Goal: Task Accomplishment & Management: Manage account settings

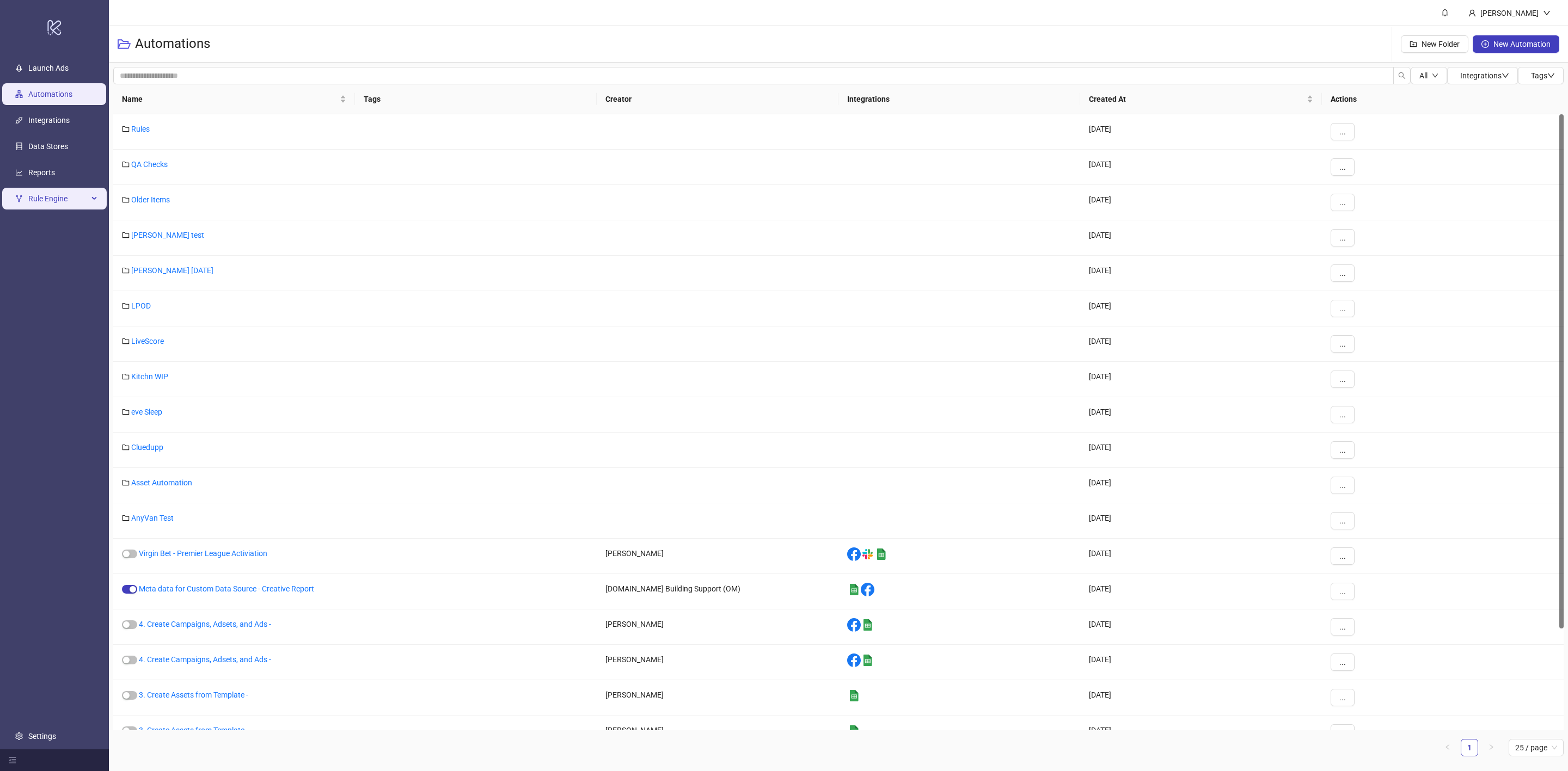
click at [41, 199] on span "Rule Engine" at bounding box center [58, 199] width 60 height 22
click at [46, 228] on link "Rules" at bounding box center [38, 225] width 18 height 9
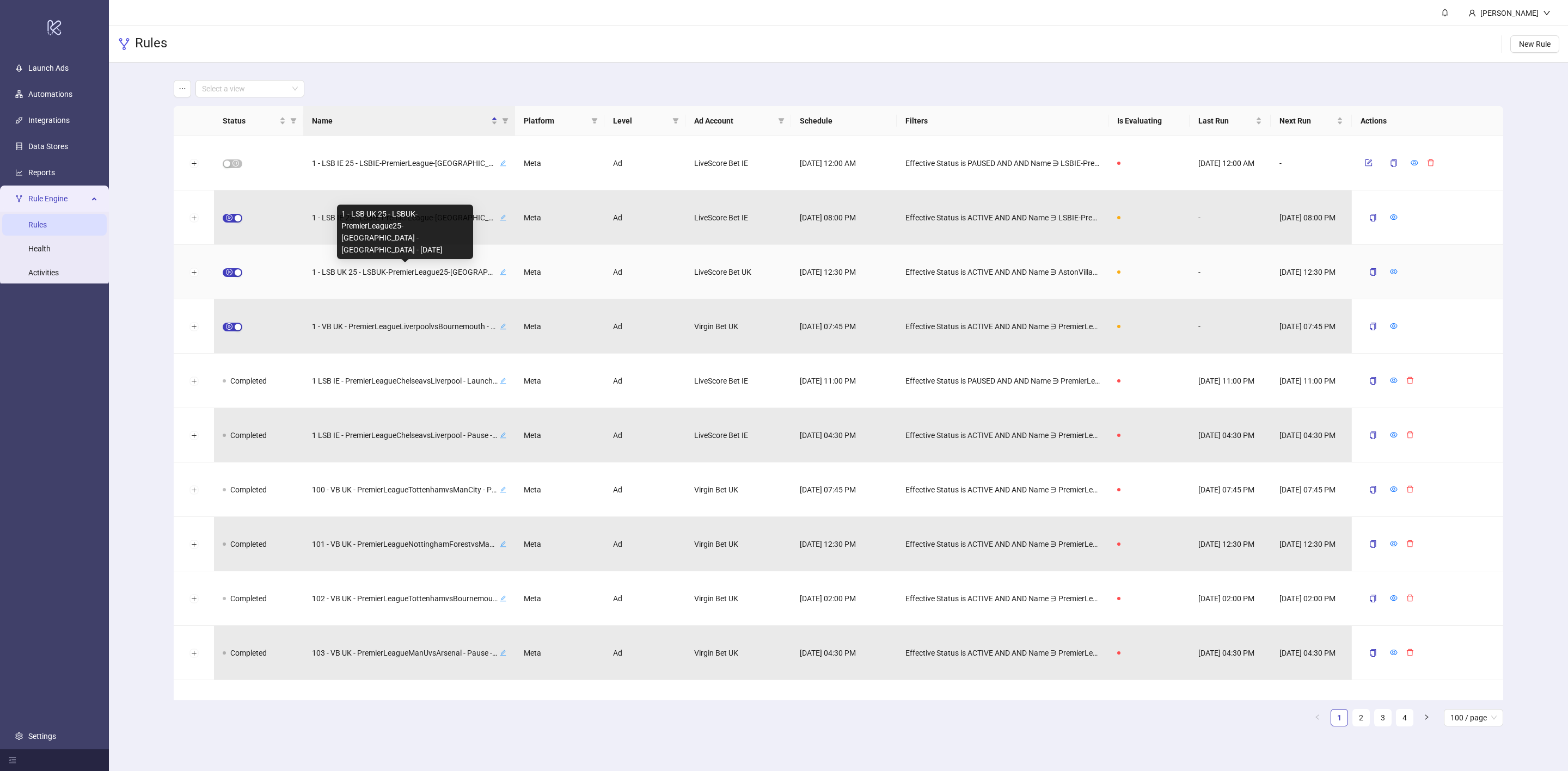
click at [411, 273] on span "1 - LSB UK 25 - LSBUK-PremierLeague25-[GEOGRAPHIC_DATA] - [GEOGRAPHIC_DATA] - […" at bounding box center [405, 272] width 186 height 12
click at [506, 273] on icon "edit" at bounding box center [503, 272] width 7 height 7
click at [1390, 270] on icon "eye" at bounding box center [1394, 271] width 8 height 8
click at [236, 273] on div "button" at bounding box center [238, 273] width 7 height 7
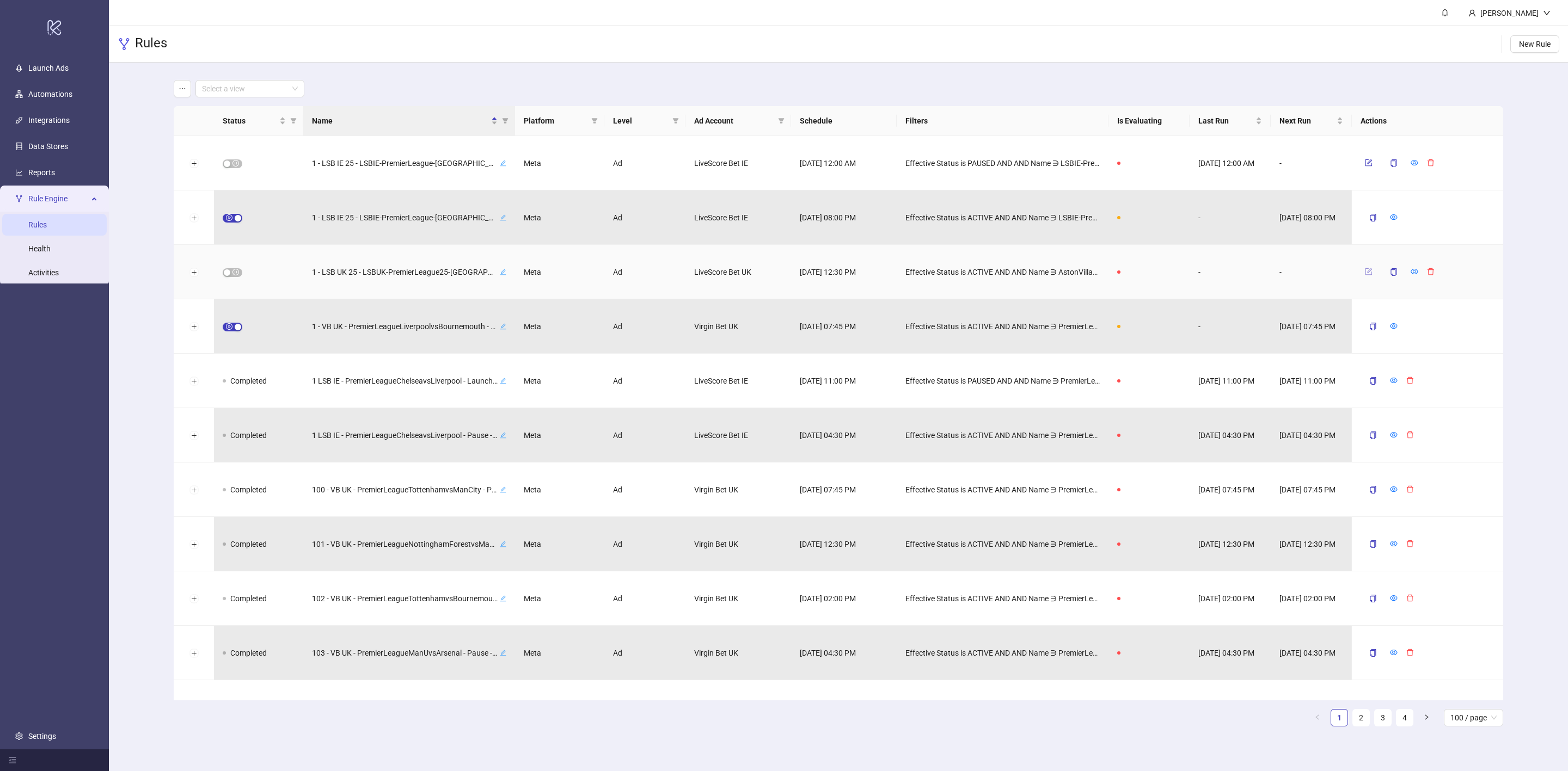
click at [1369, 276] on button "button" at bounding box center [1368, 271] width 16 height 13
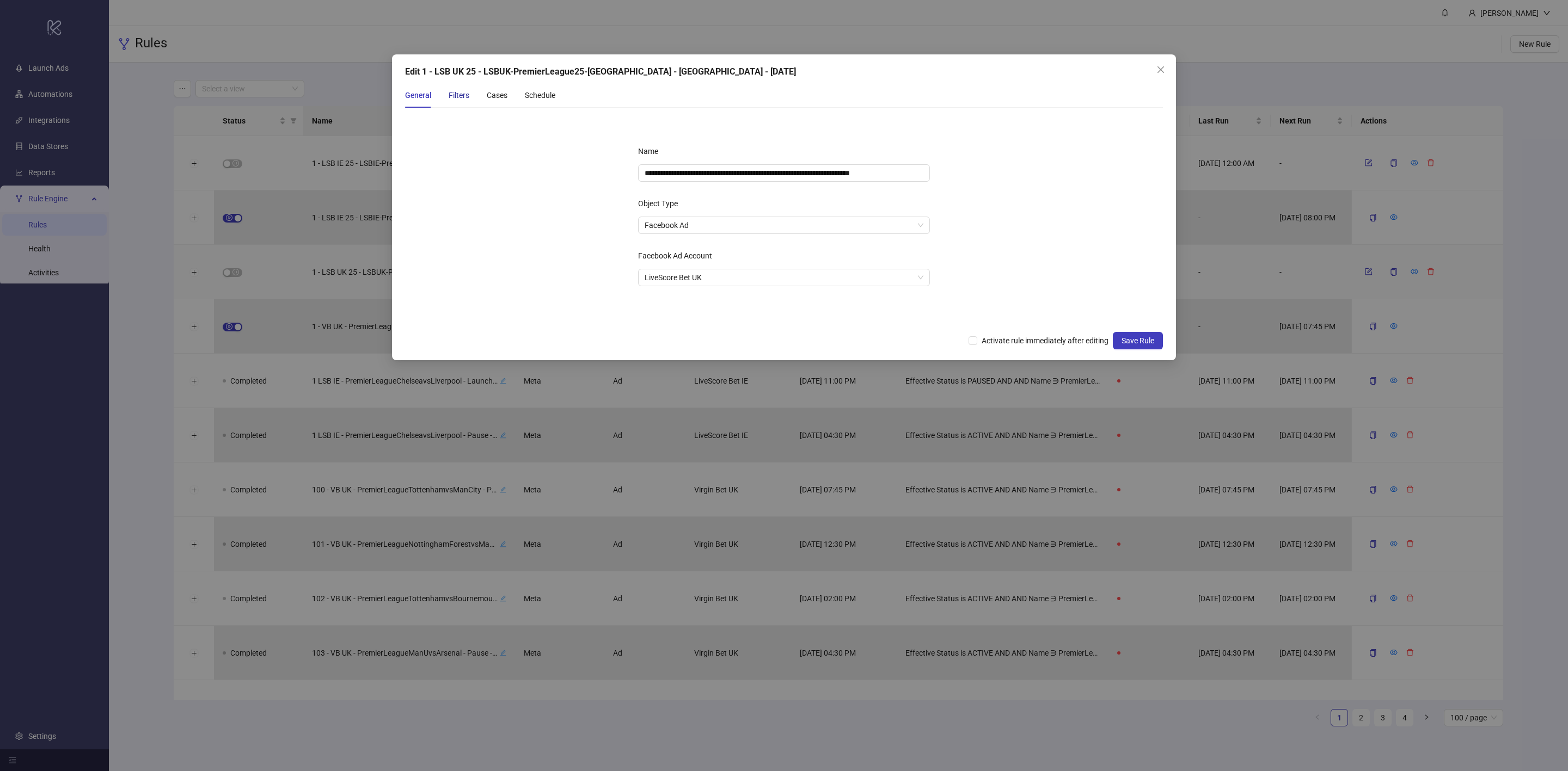
click at [462, 90] on div "Filters" at bounding box center [459, 96] width 21 height 12
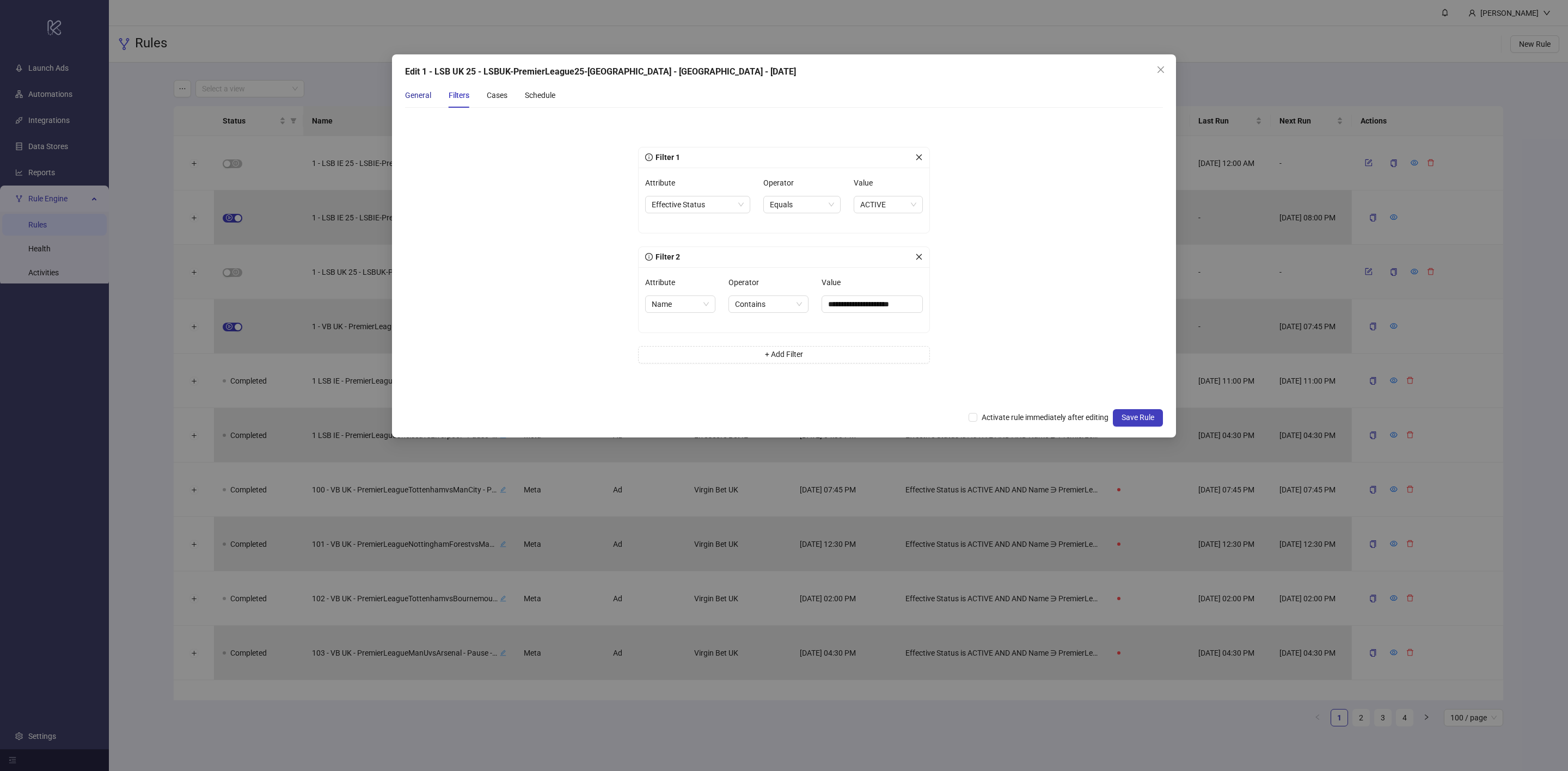
click at [415, 94] on div "General" at bounding box center [418, 96] width 26 height 12
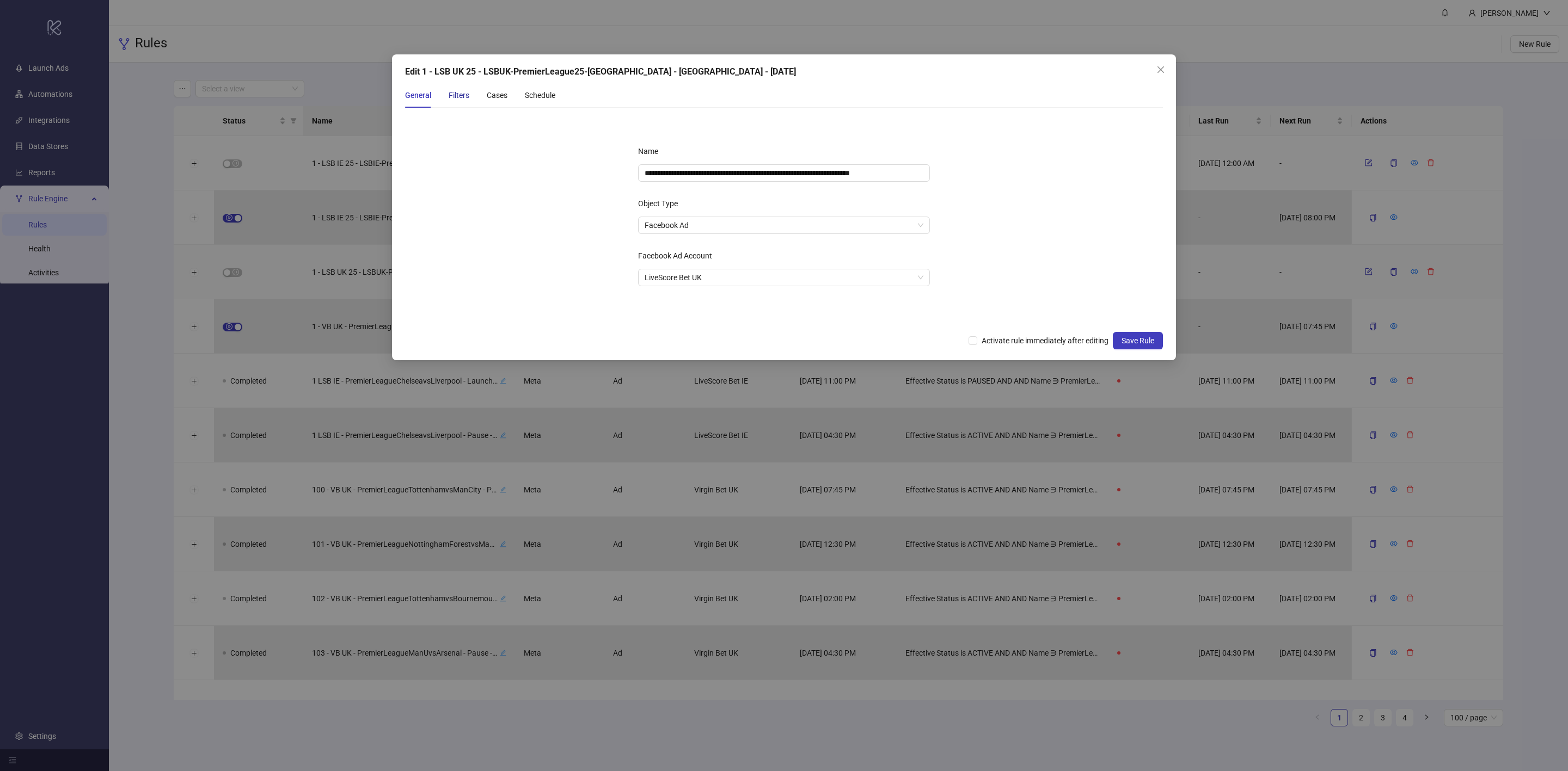
click at [455, 96] on div "Filters" at bounding box center [459, 96] width 21 height 12
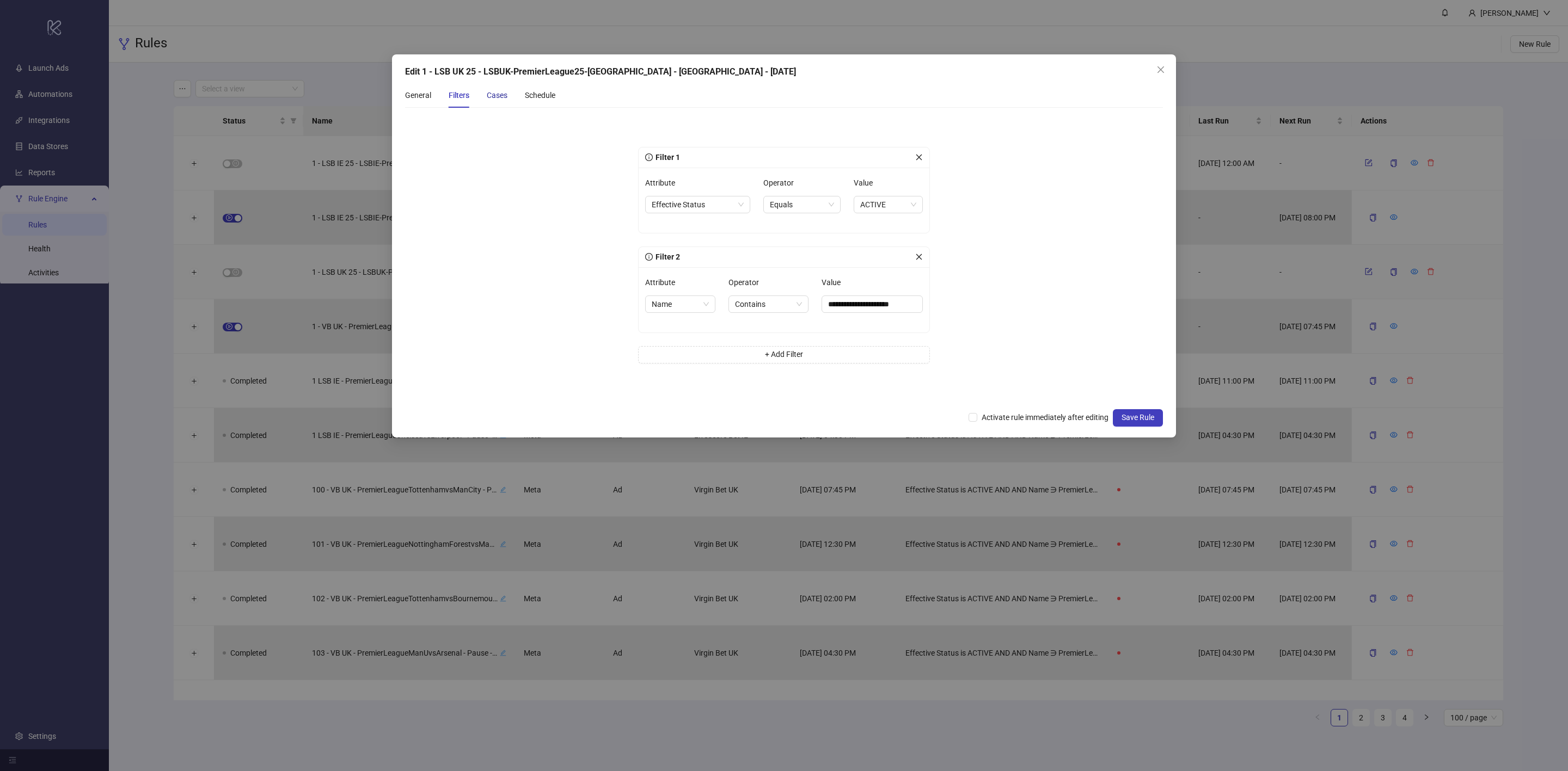
click at [489, 98] on div "Cases" at bounding box center [497, 96] width 21 height 12
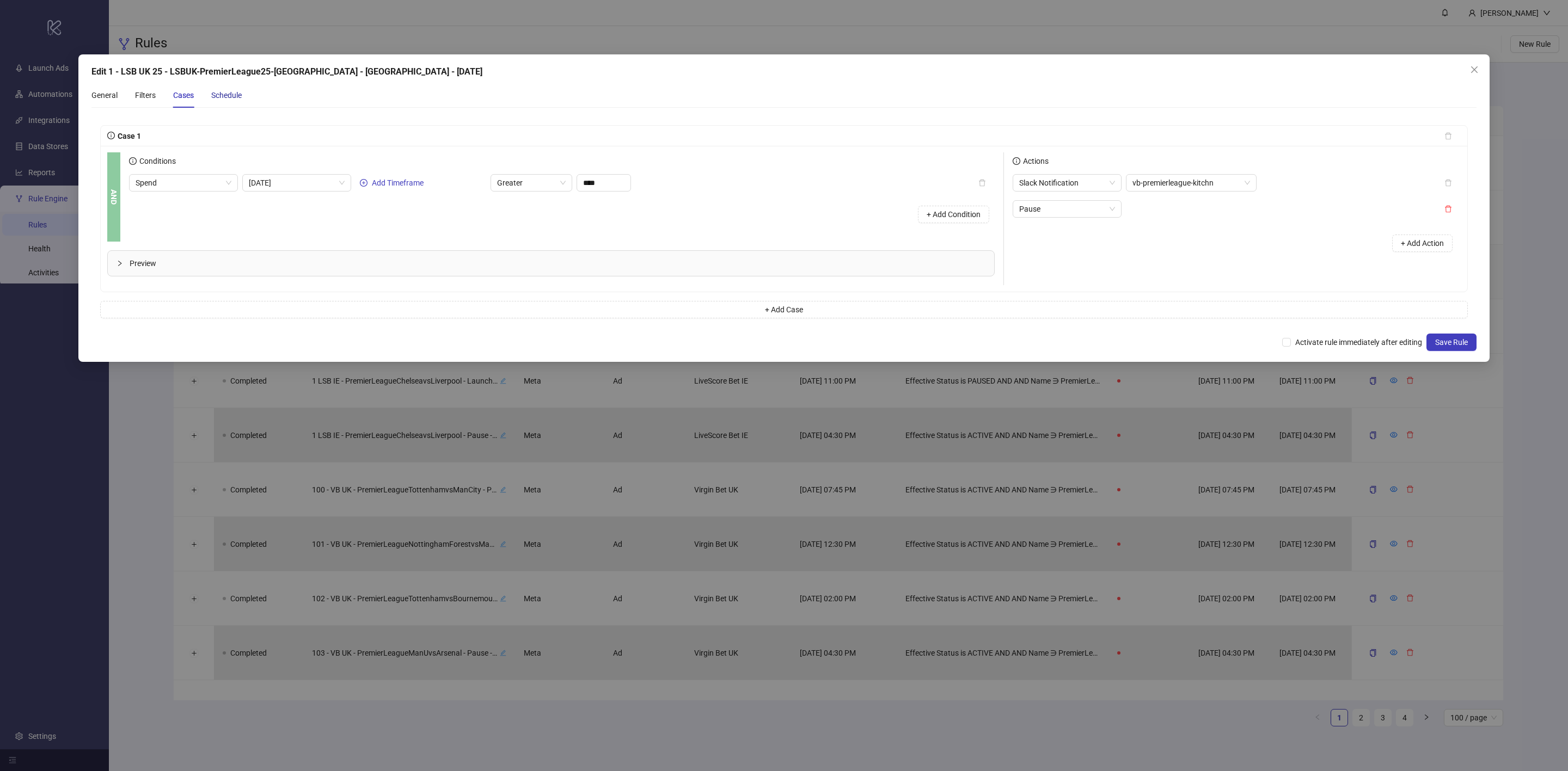
click at [234, 98] on div "Schedule" at bounding box center [226, 96] width 30 height 12
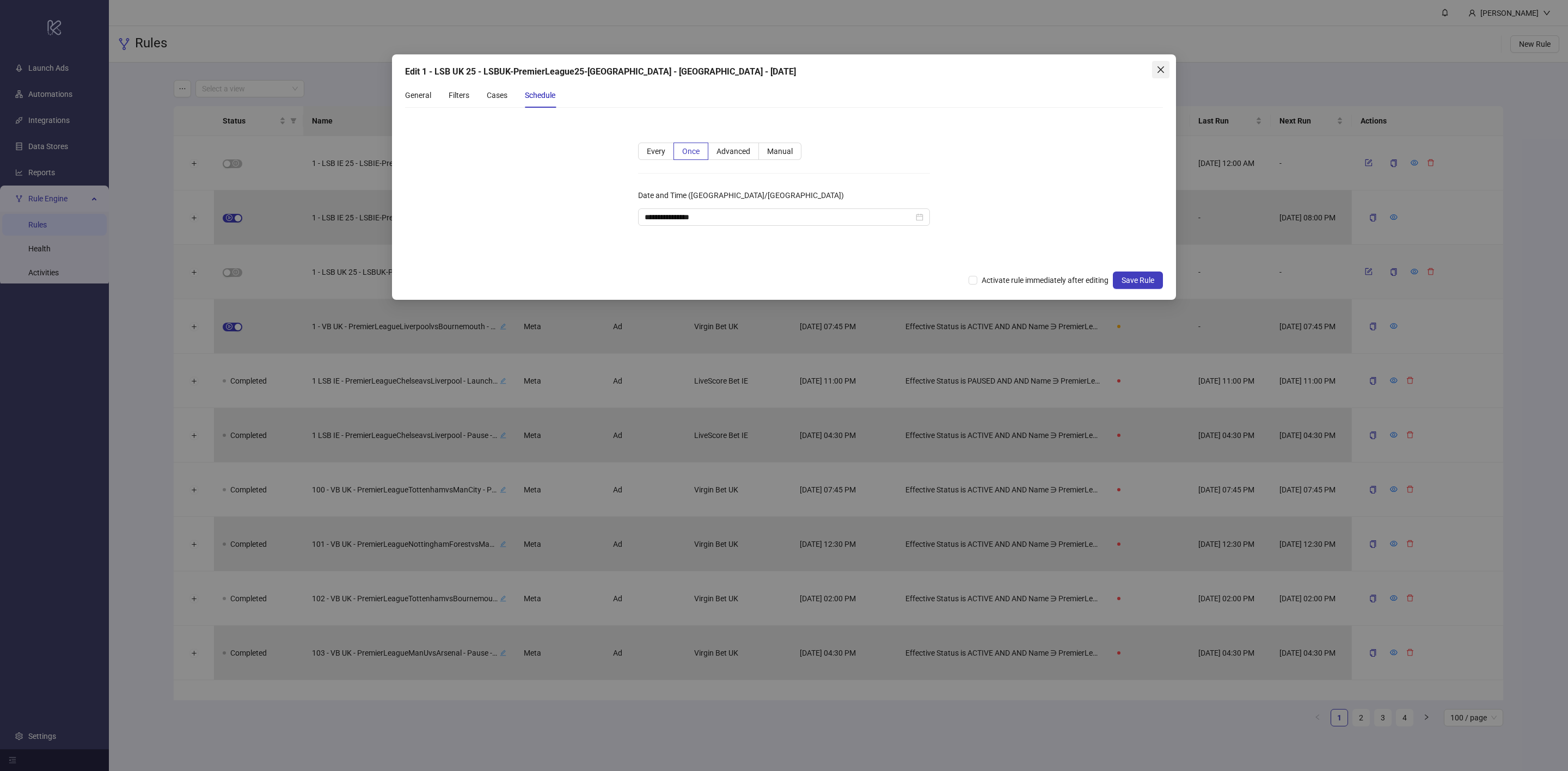
click at [1161, 70] on icon "close" at bounding box center [1161, 69] width 9 height 9
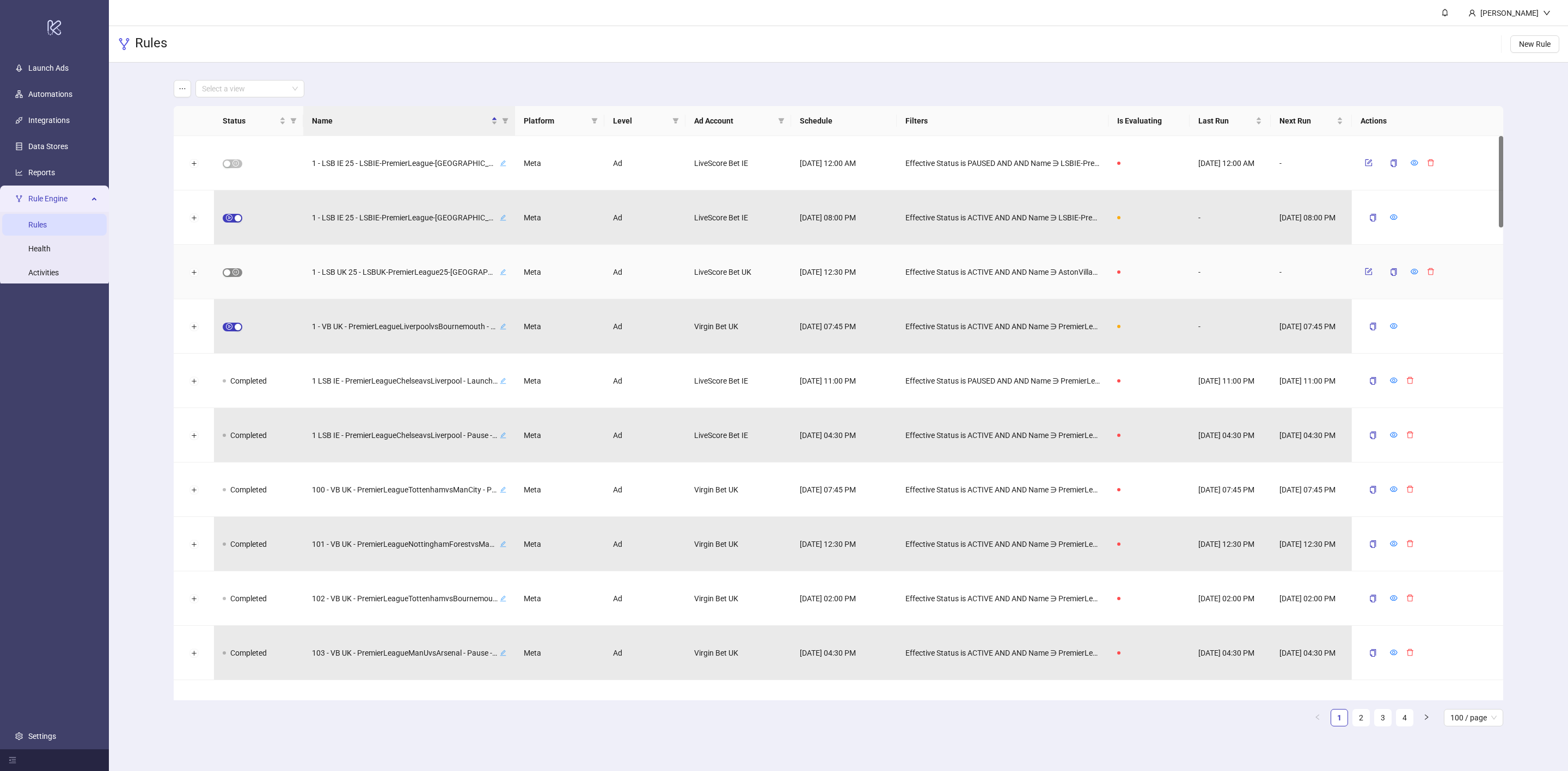
click at [225, 271] on div "button" at bounding box center [227, 273] width 7 height 7
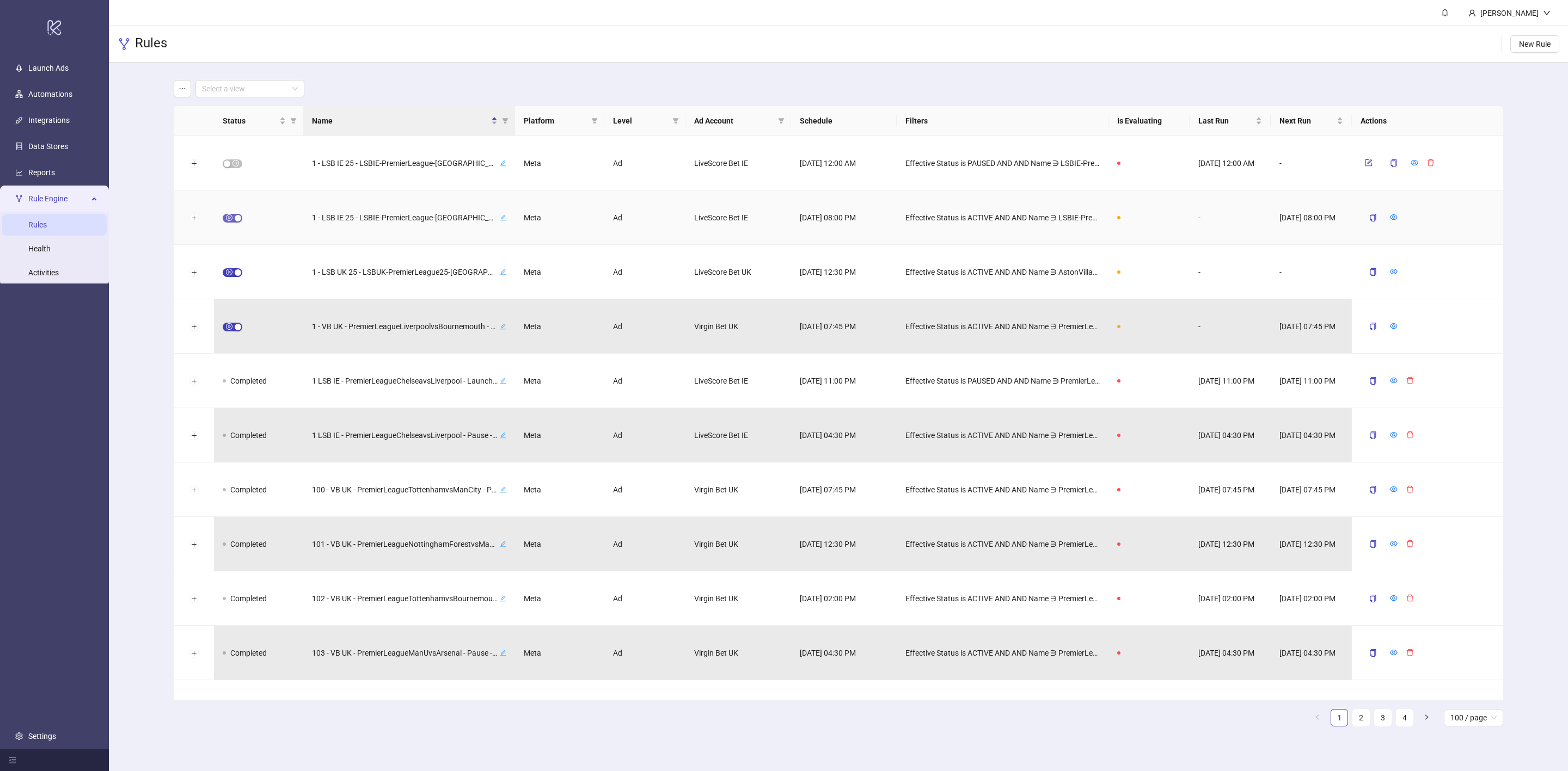
click at [229, 221] on span "button" at bounding box center [233, 218] width 19 height 9
click at [1370, 216] on icon "form" at bounding box center [1370, 217] width 5 height 5
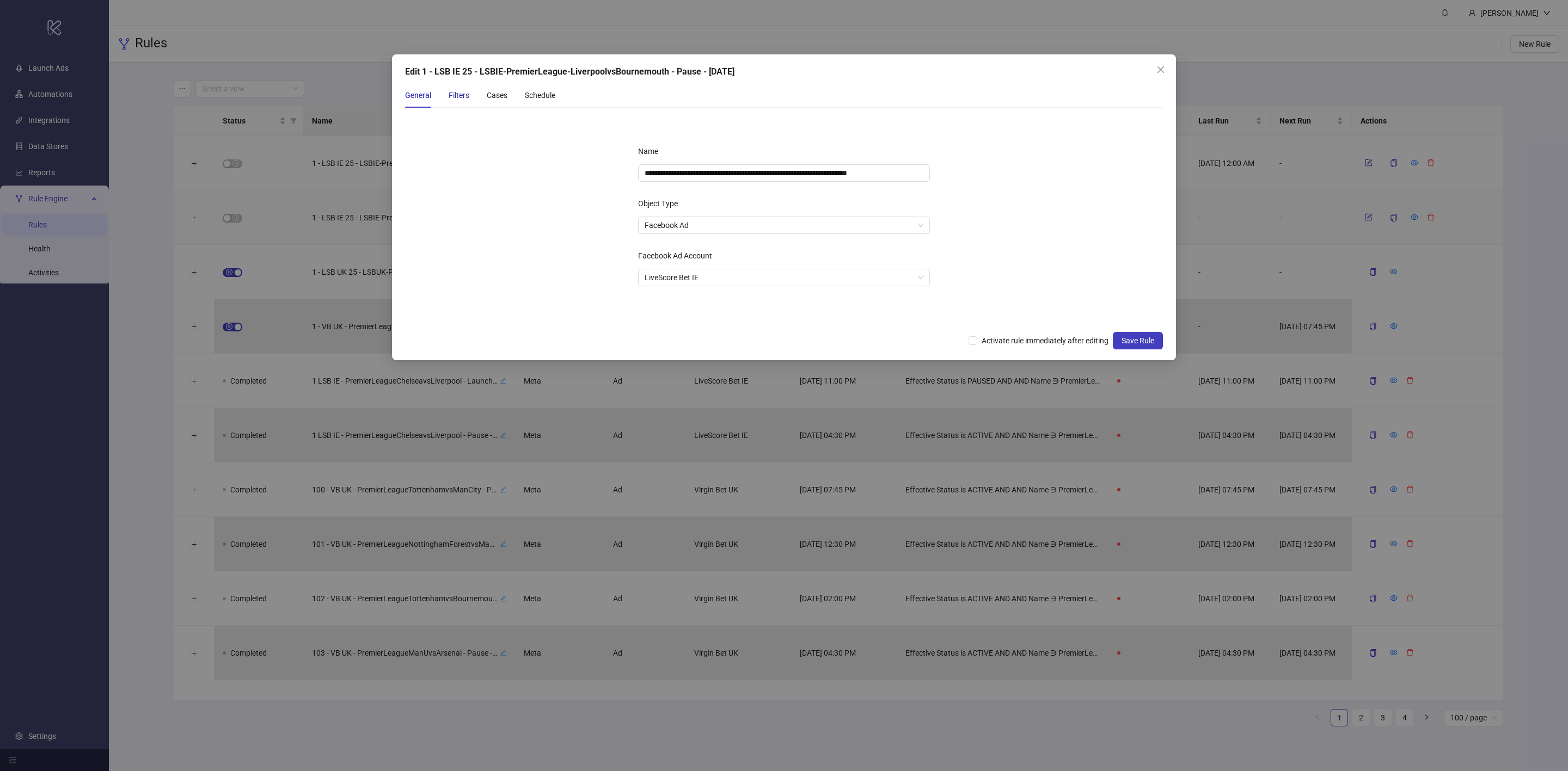
click at [459, 93] on div "Filters" at bounding box center [459, 96] width 21 height 12
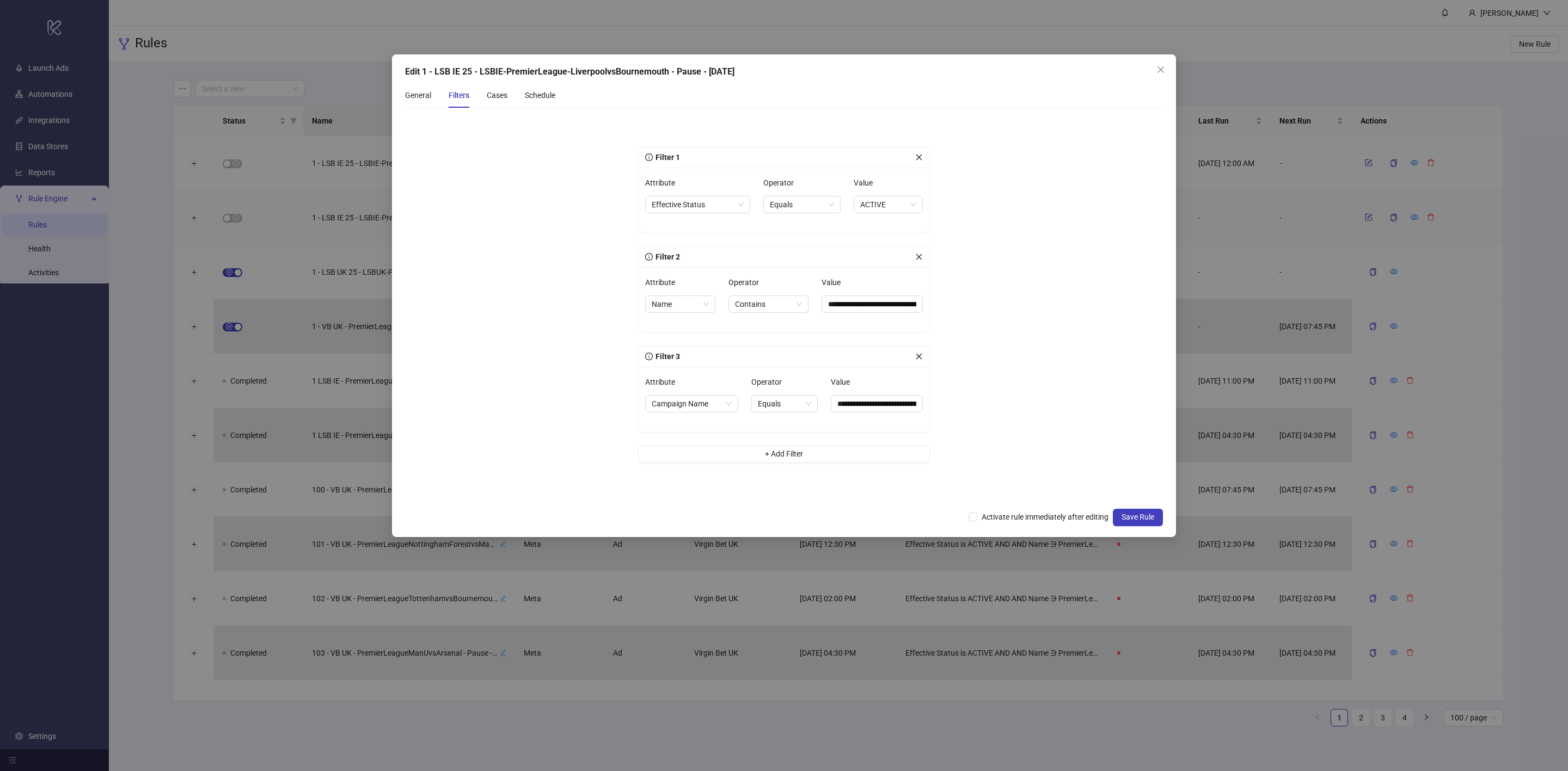
click at [517, 93] on div "General Filters Cases Schedule" at bounding box center [480, 95] width 150 height 25
click at [494, 96] on div "Cases" at bounding box center [497, 96] width 21 height 12
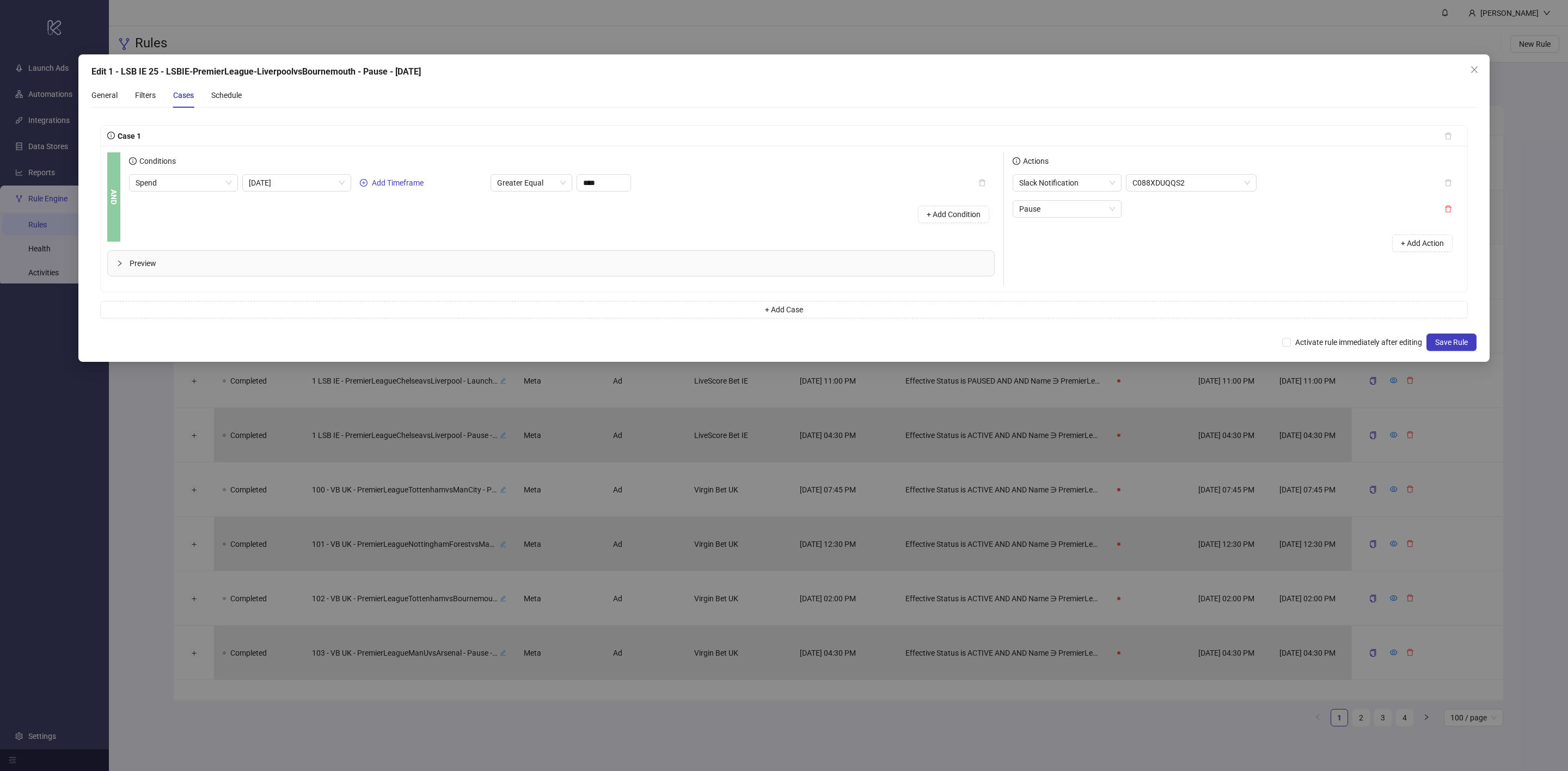
click at [1483, 71] on div "Edit 1 - LSB IE 25 - LSBIE-PremierLeague-[GEOGRAPHIC_DATA] - Pause - [DATE] Gen…" at bounding box center [784, 208] width 1411 height 307
click at [1478, 71] on icon "close" at bounding box center [1474, 69] width 9 height 9
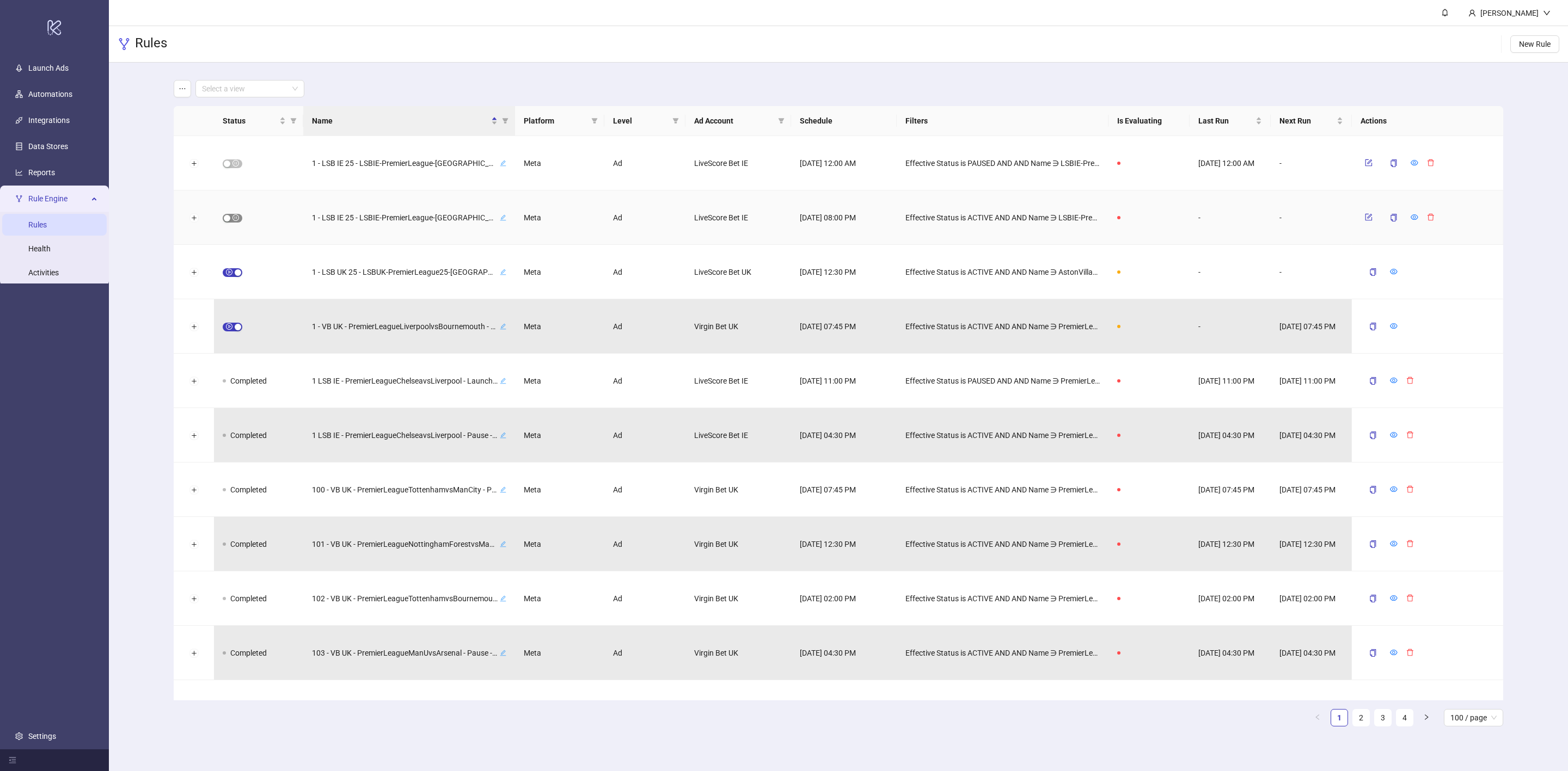
click at [230, 216] on button "button" at bounding box center [233, 218] width 19 height 9
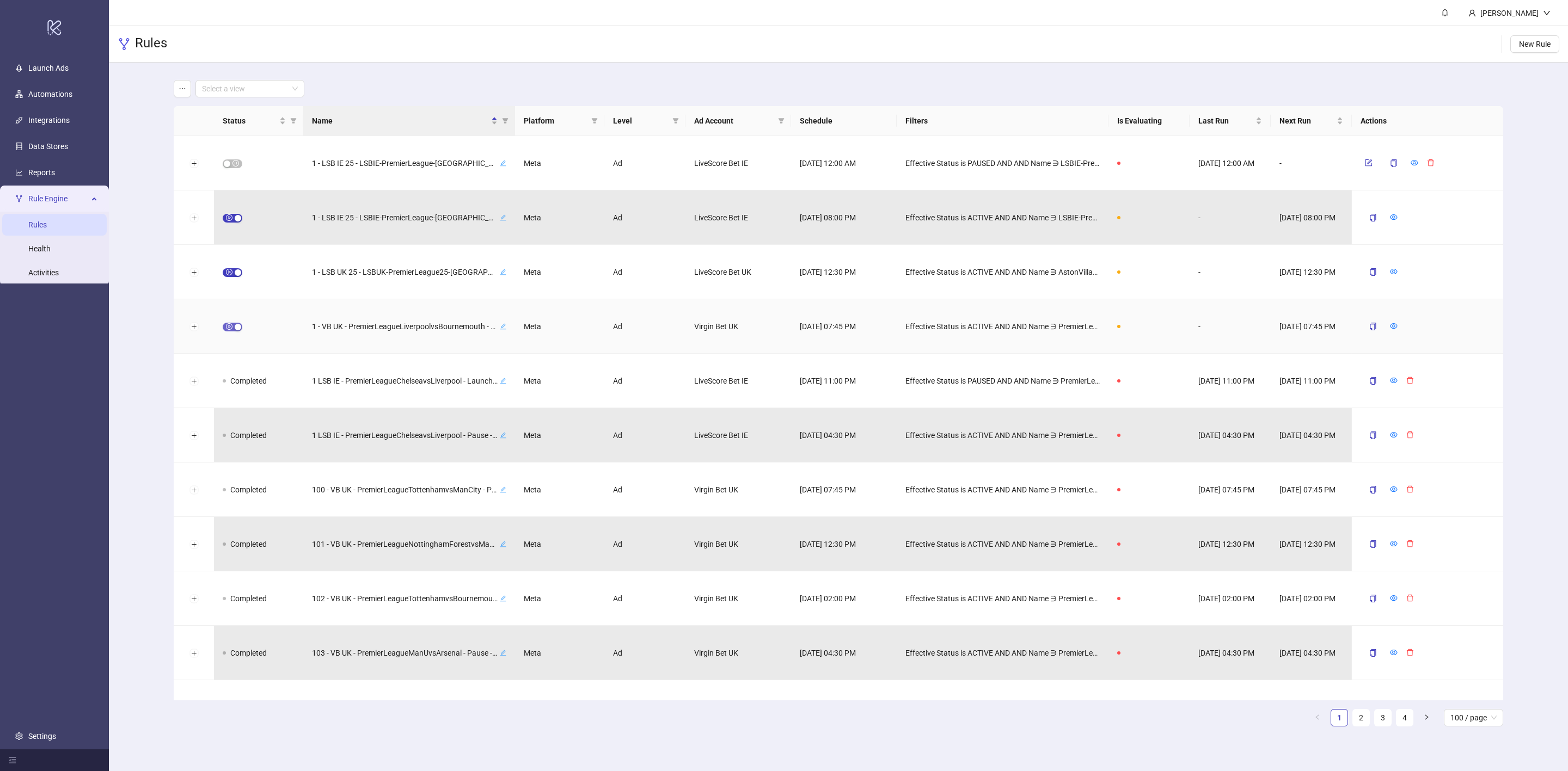
click at [233, 328] on span "button" at bounding box center [233, 327] width 19 height 9
click at [1369, 326] on icon "form" at bounding box center [1368, 326] width 8 height 8
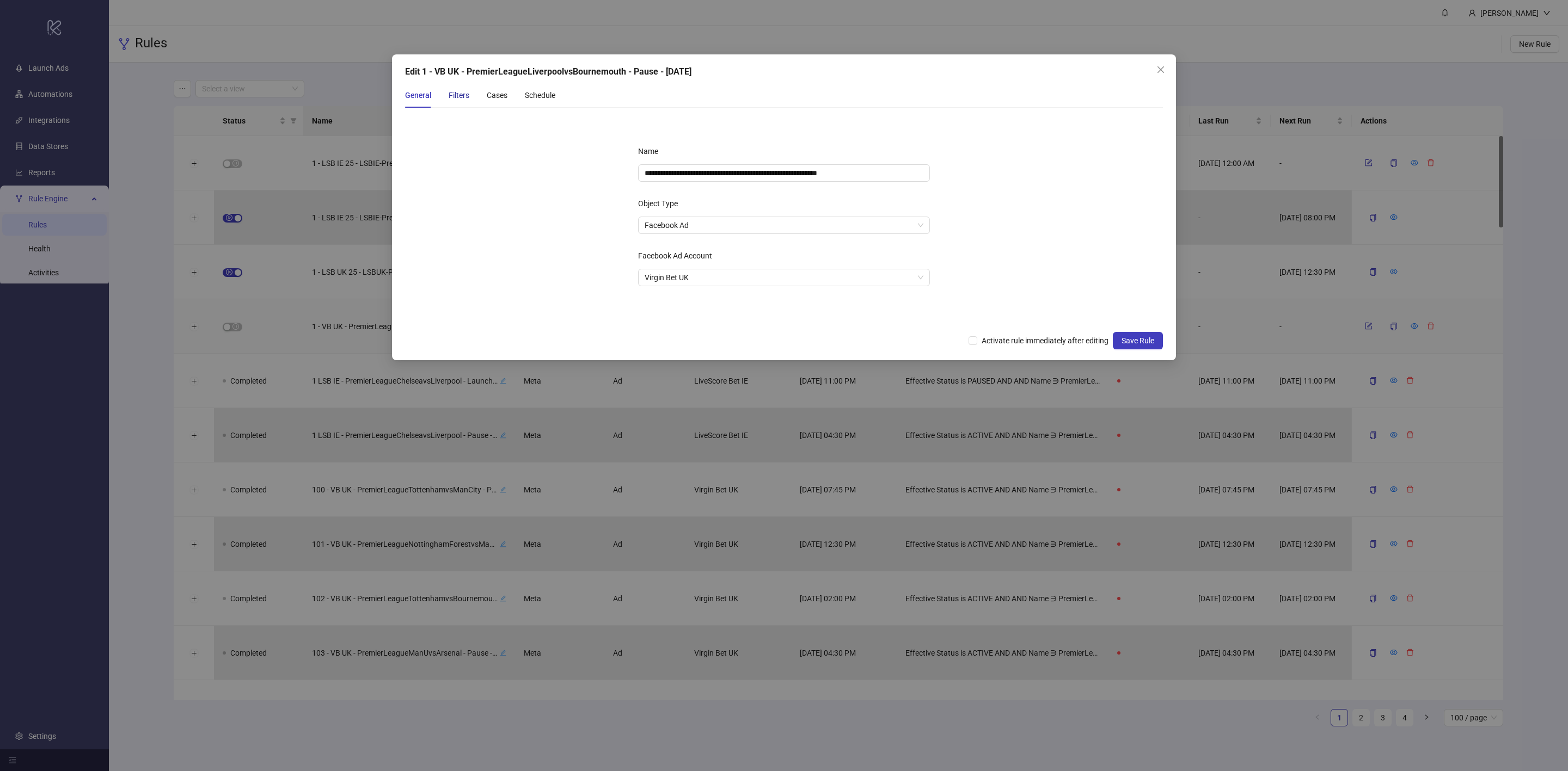
click at [459, 93] on div "Filters" at bounding box center [459, 96] width 21 height 12
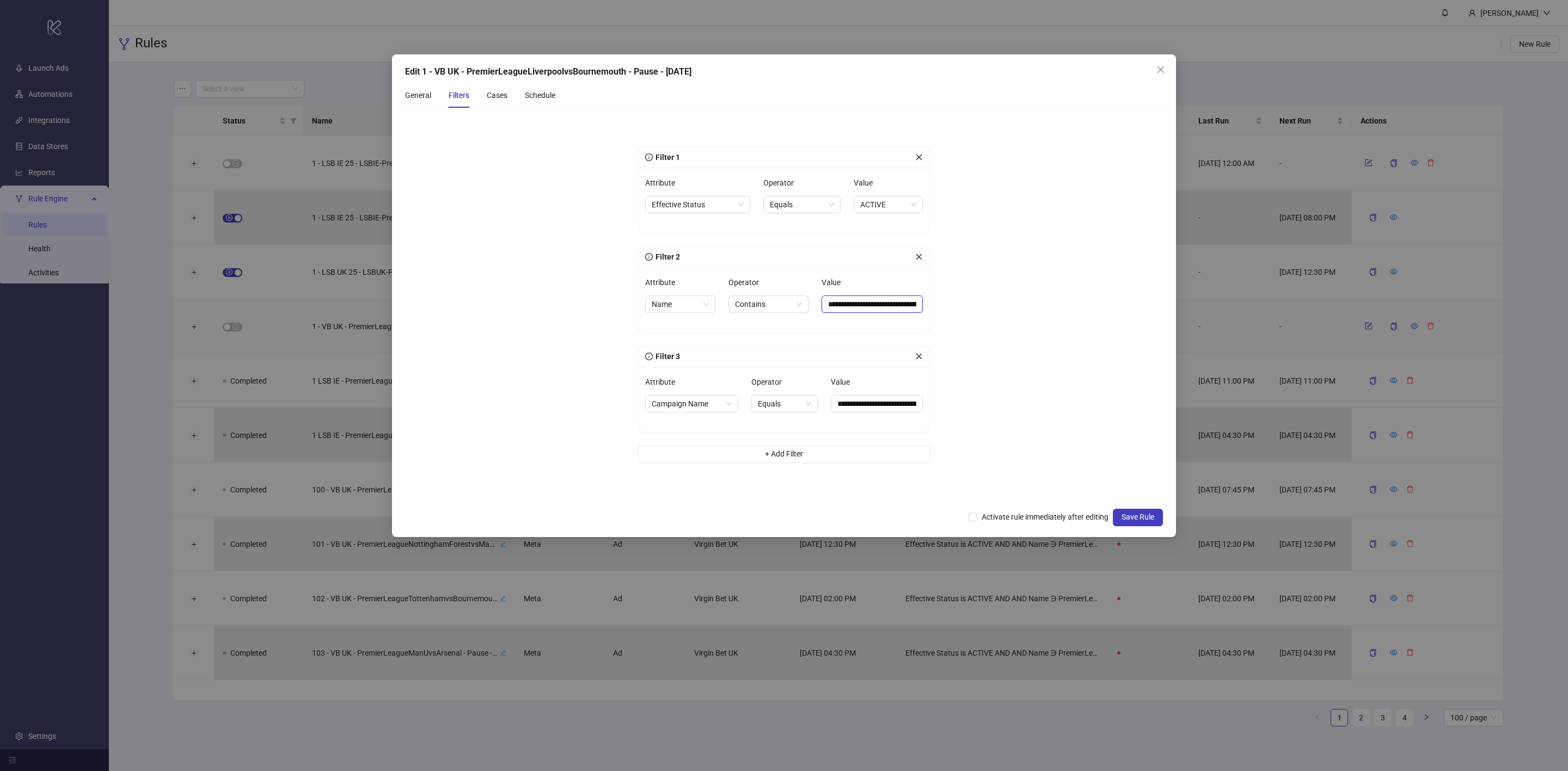
scroll to position [0, 43]
drag, startPoint x: 880, startPoint y: 302, endPoint x: 983, endPoint y: 301, distance: 103.0
click at [983, 301] on form "**********" at bounding box center [783, 309] width 758 height 386
click at [875, 302] on input "**********" at bounding box center [866, 305] width 108 height 18
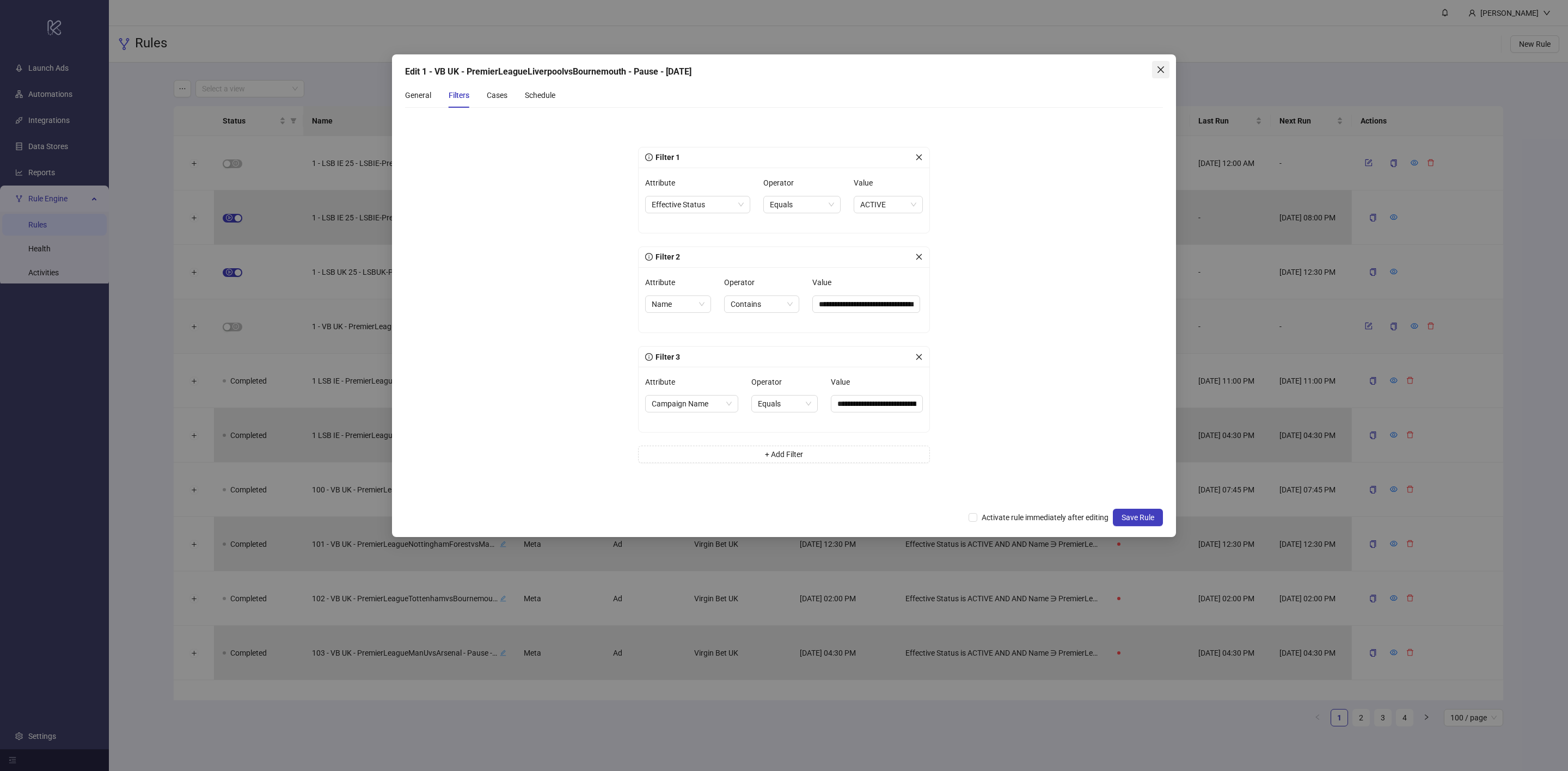
click at [1158, 69] on icon "close" at bounding box center [1161, 69] width 9 height 9
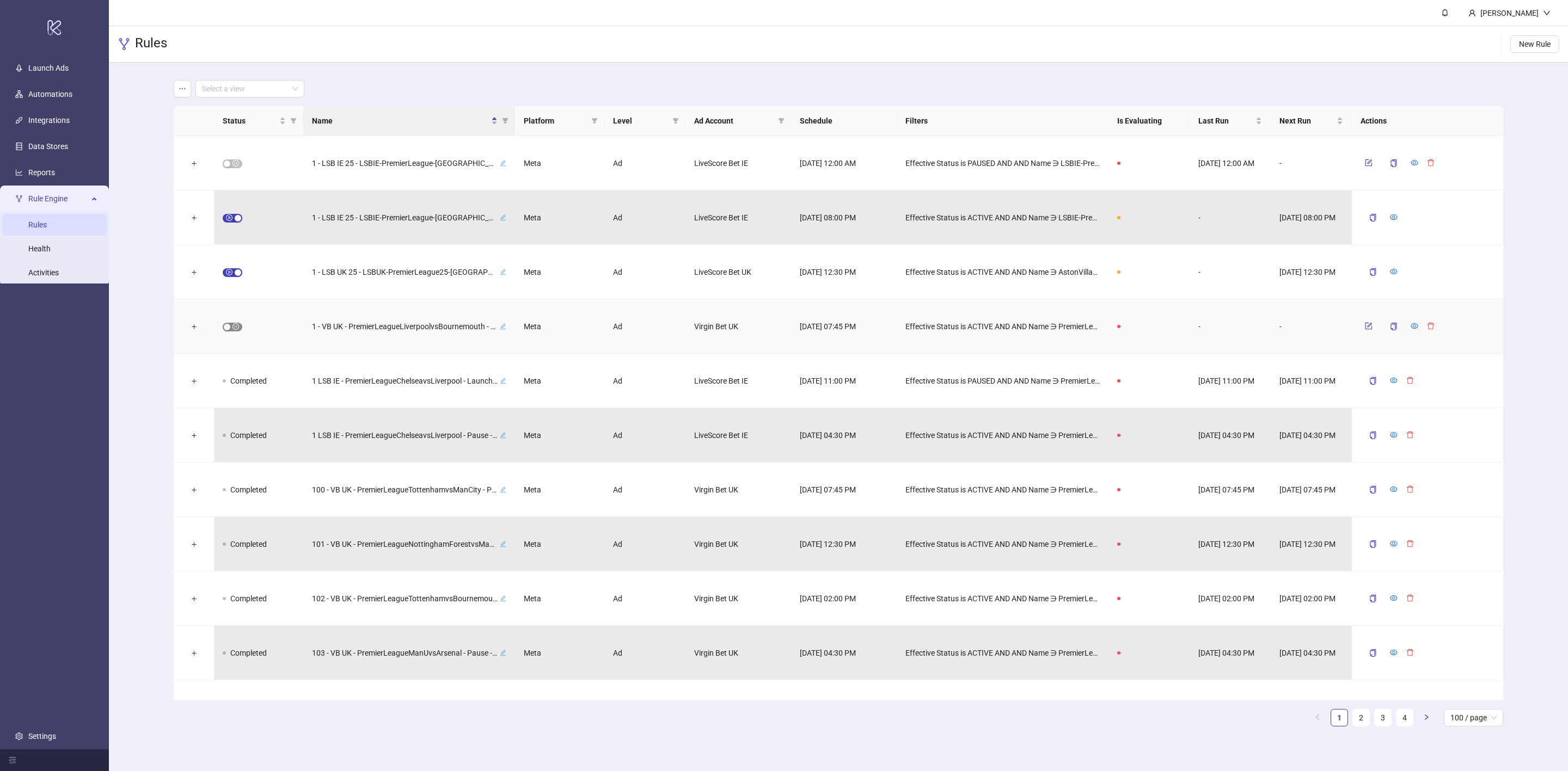
click at [227, 330] on span "button" at bounding box center [233, 327] width 19 height 9
